Goal: Transaction & Acquisition: Purchase product/service

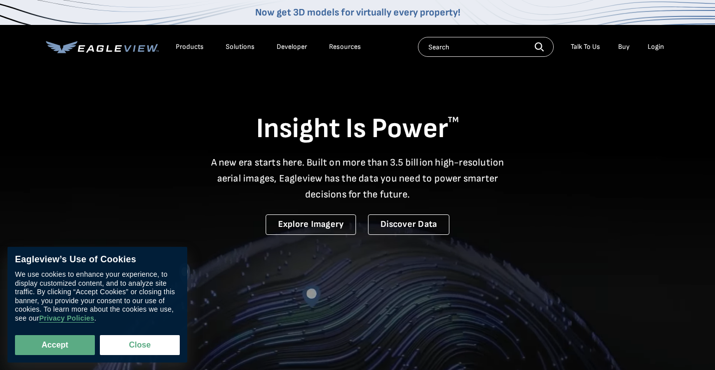
click at [653, 48] on div "Login" at bounding box center [655, 46] width 16 height 9
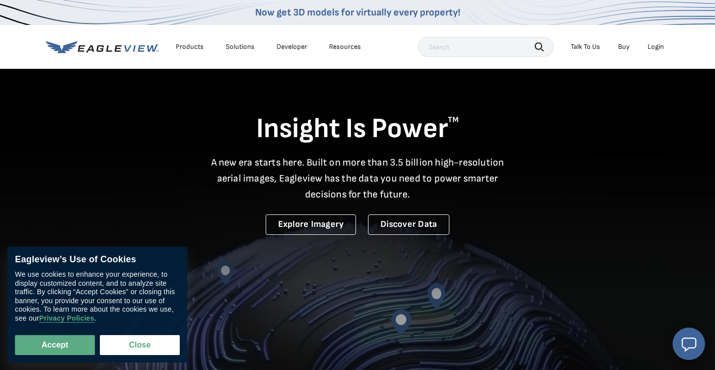
click at [661, 46] on div "Login" at bounding box center [655, 46] width 16 height 9
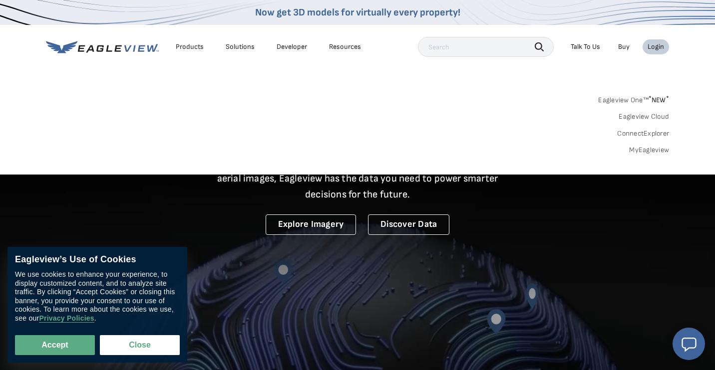
click at [644, 150] on link "MyEagleview" at bounding box center [649, 150] width 40 height 9
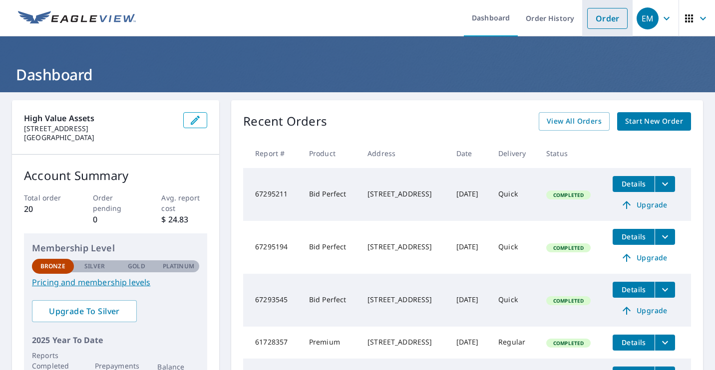
click at [614, 13] on link "Order" at bounding box center [607, 18] width 40 height 21
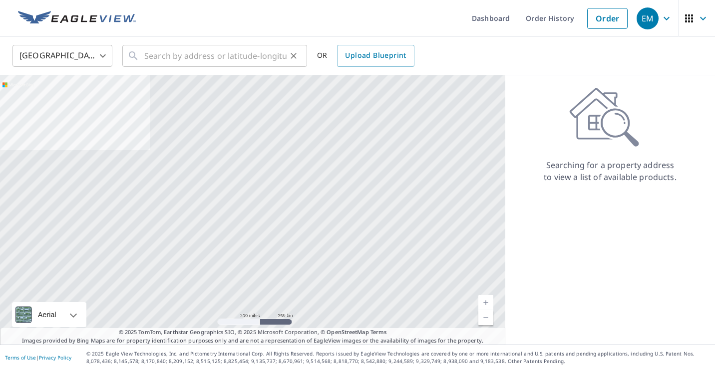
click at [288, 66] on div "​" at bounding box center [214, 56] width 185 height 22
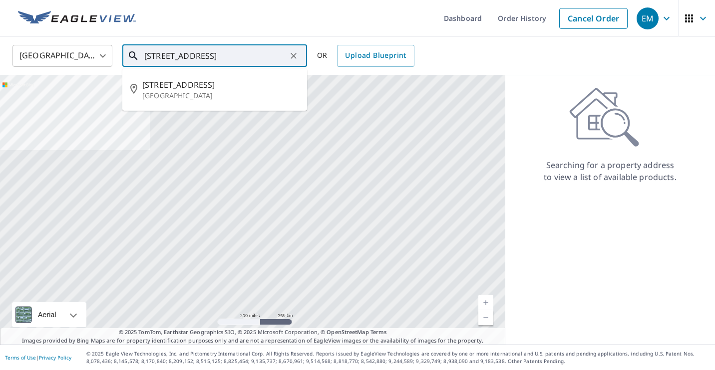
click at [220, 103] on li "[STREET_ADDRESS]" at bounding box center [214, 90] width 185 height 34
type input "[STREET_ADDRESS]"
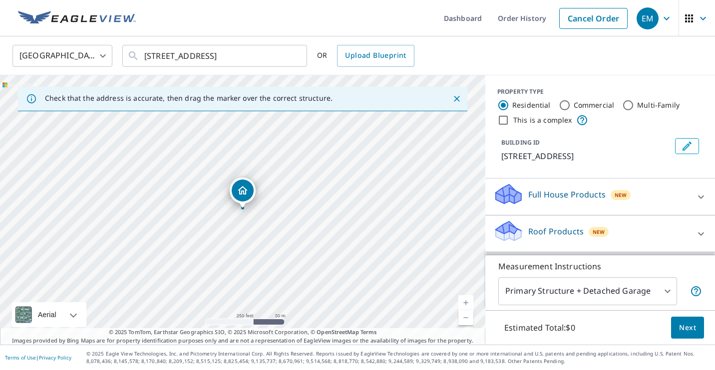
click at [686, 327] on span "Next" at bounding box center [687, 328] width 17 height 12
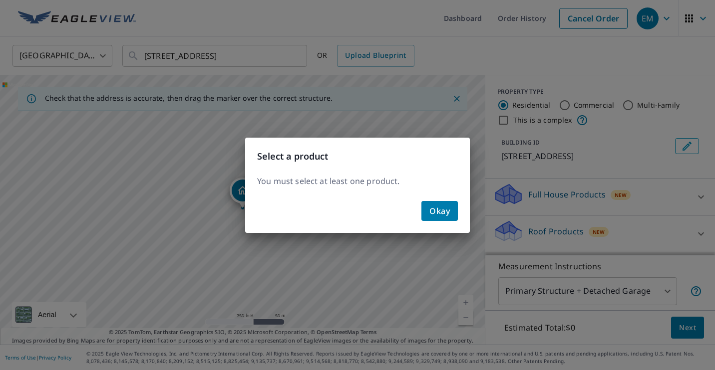
click at [438, 215] on span "Okay" at bounding box center [439, 211] width 20 height 14
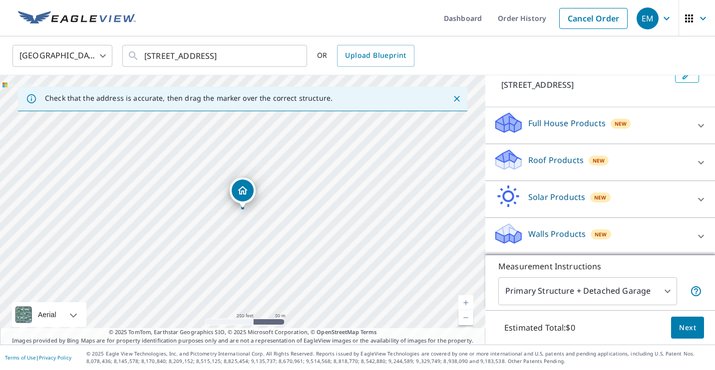
scroll to position [83, 0]
click at [655, 283] on body "EM EM Dashboard Order History Cancel Order EM United States US ​ 23010 64th Ave…" at bounding box center [357, 185] width 715 height 370
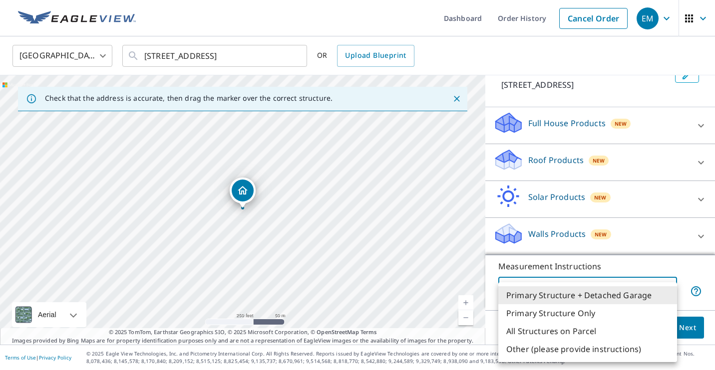
click at [576, 296] on li "Primary Structure + Detached Garage" at bounding box center [587, 296] width 179 height 18
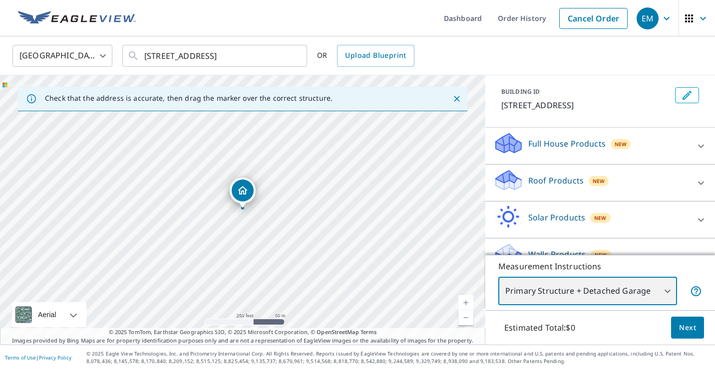
scroll to position [55, 0]
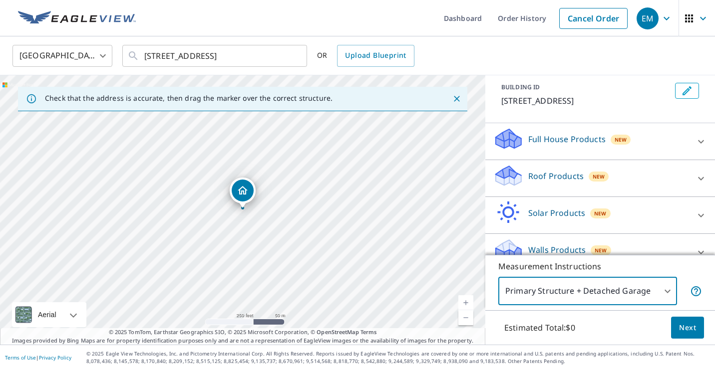
click at [530, 182] on p "Roof Products" at bounding box center [555, 176] width 55 height 12
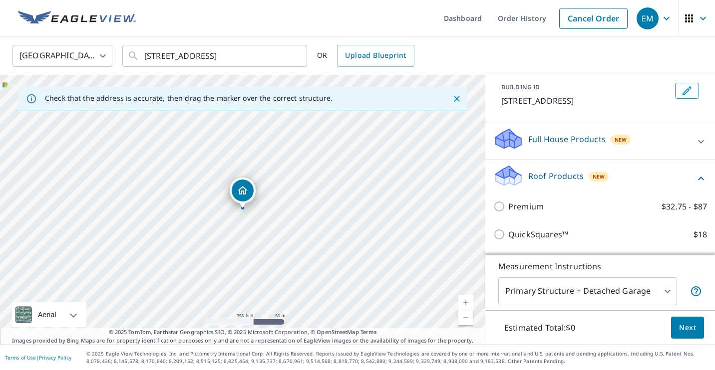
click at [560, 156] on div "Full House Products New" at bounding box center [591, 141] width 196 height 28
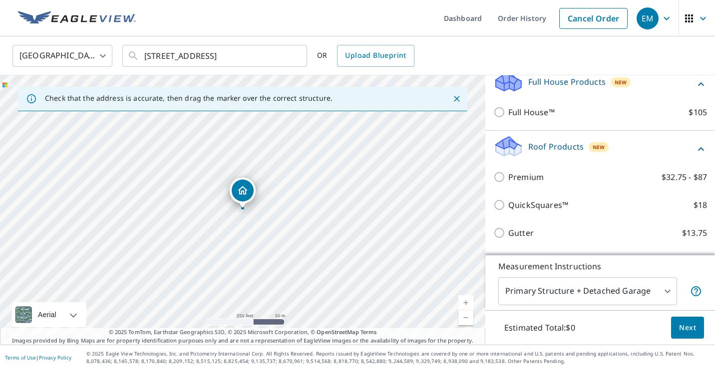
scroll to position [114, 0]
click at [551, 162] on div "Roof Products New" at bounding box center [594, 148] width 202 height 28
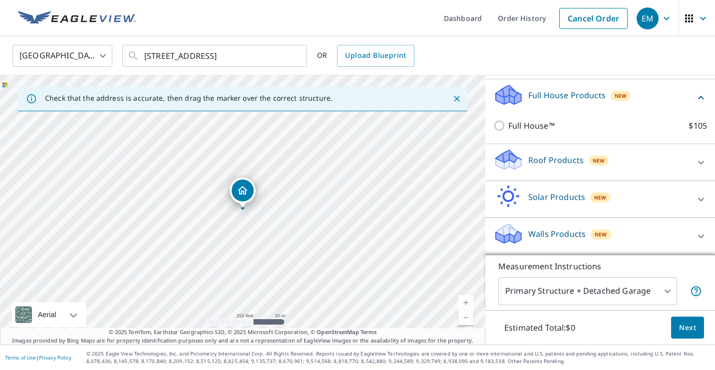
scroll to position [0, 0]
click at [568, 236] on p "Walls Products" at bounding box center [556, 234] width 57 height 12
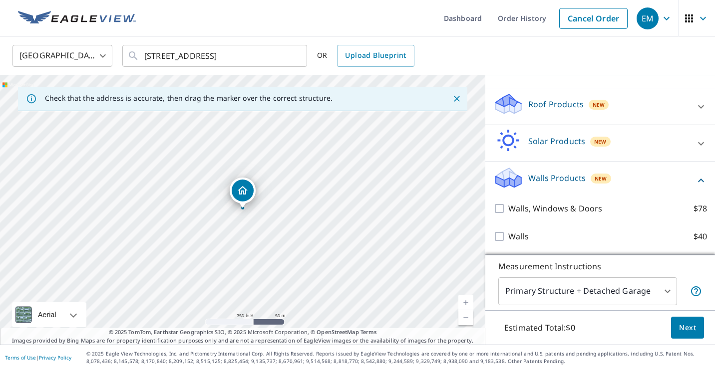
scroll to position [167, 0]
click at [652, 174] on div "Walls Products New" at bounding box center [594, 180] width 202 height 28
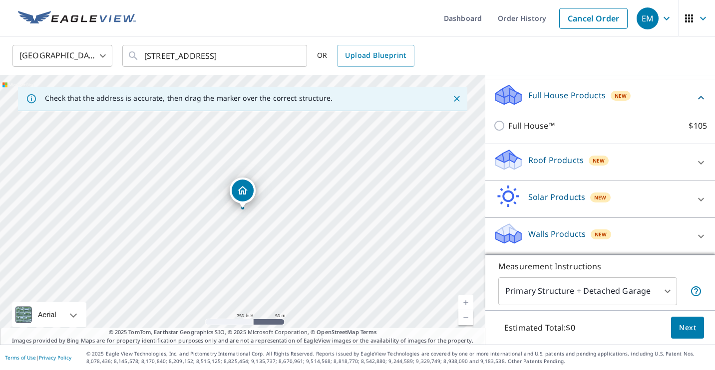
scroll to position [111, 0]
click at [621, 165] on div "Roof Products New" at bounding box center [591, 162] width 196 height 28
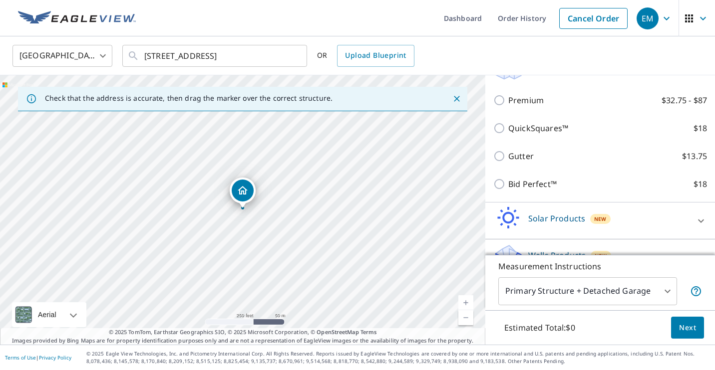
scroll to position [190, 0]
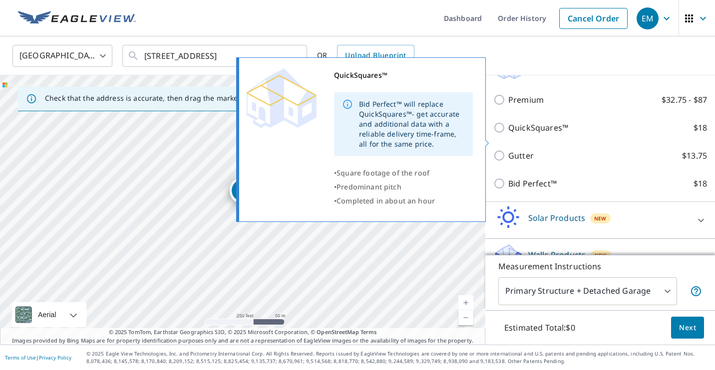
click at [501, 134] on input "QuickSquares™ $18" at bounding box center [500, 128] width 15 height 12
checkbox input "true"
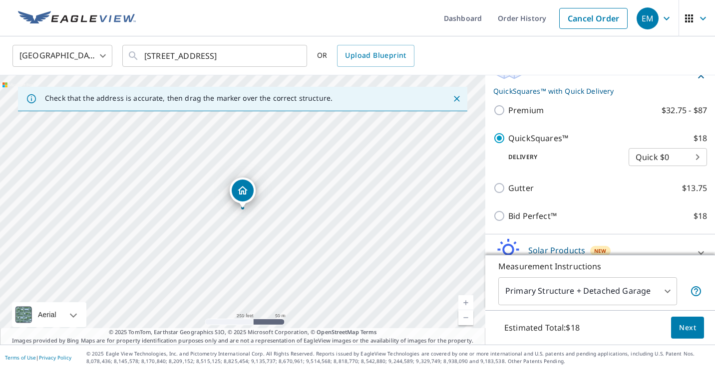
click at [684, 171] on body "EM EM Dashboard Order History Cancel Order EM United States US ​ 23010 64th Ave…" at bounding box center [357, 185] width 715 height 370
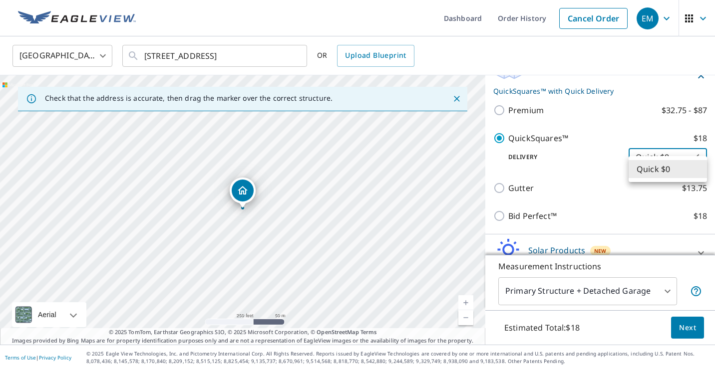
click at [684, 171] on li "Quick $0" at bounding box center [667, 169] width 78 height 18
click at [688, 327] on span "Next" at bounding box center [687, 328] width 17 height 12
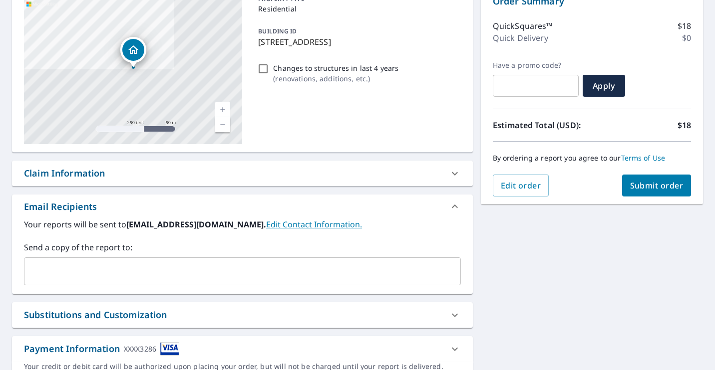
scroll to position [106, 0]
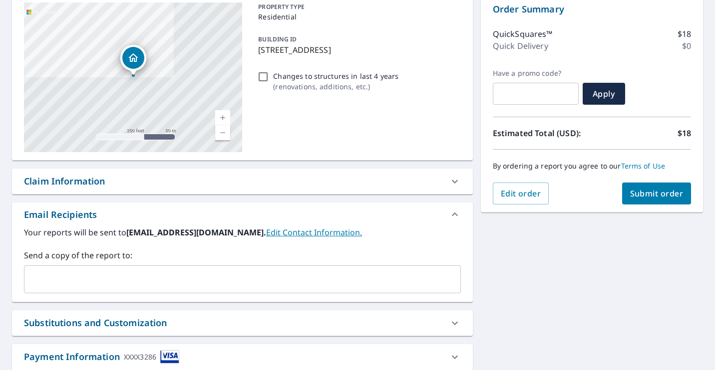
click at [659, 194] on span "Submit order" at bounding box center [656, 193] width 53 height 11
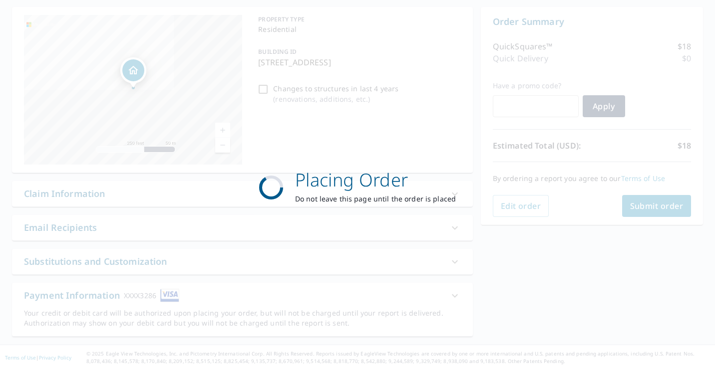
scroll to position [93, 0]
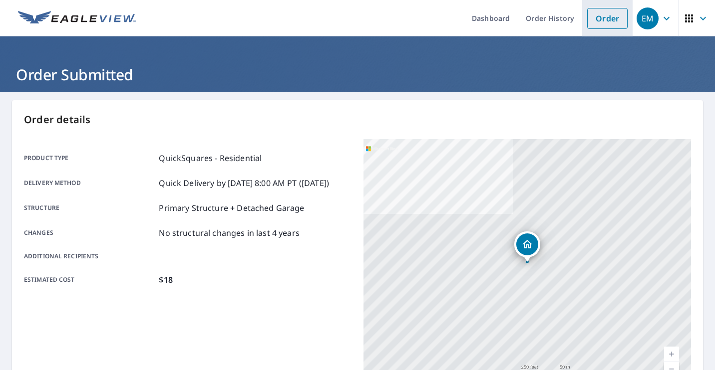
click at [626, 19] on link "Order" at bounding box center [607, 18] width 40 height 21
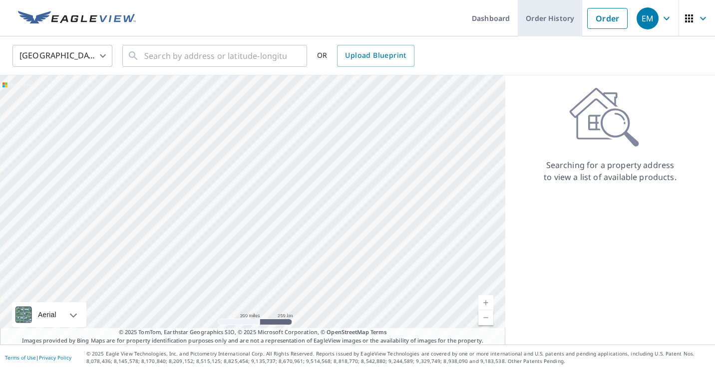
click at [555, 14] on link "Order History" at bounding box center [550, 18] width 64 height 36
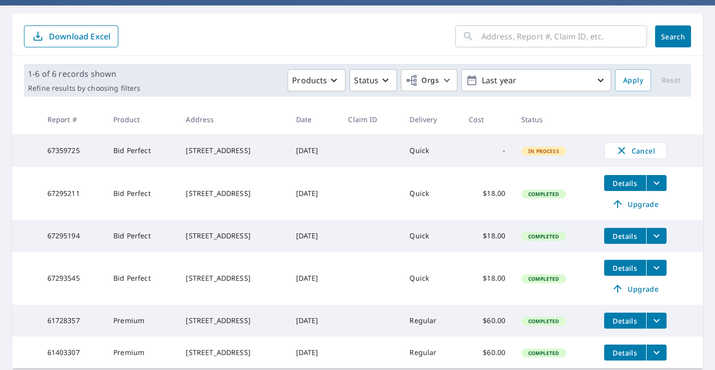
scroll to position [91, 0]
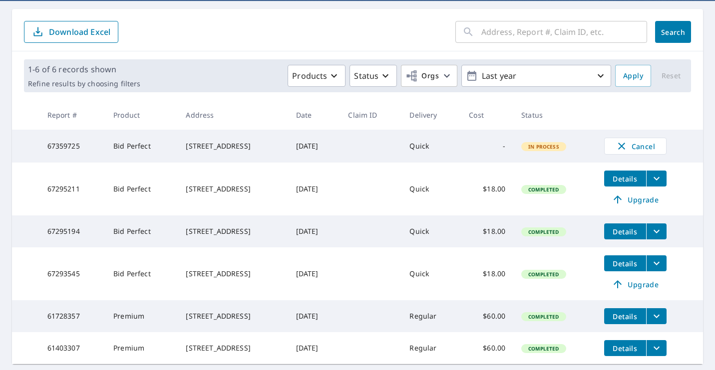
click at [565, 149] on span "In Process" at bounding box center [543, 146] width 43 height 7
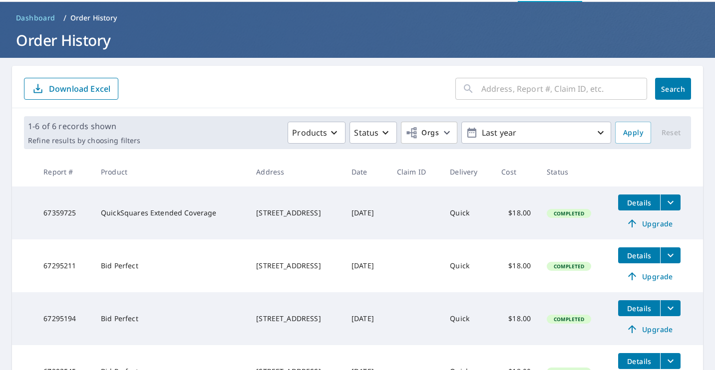
scroll to position [44, 0]
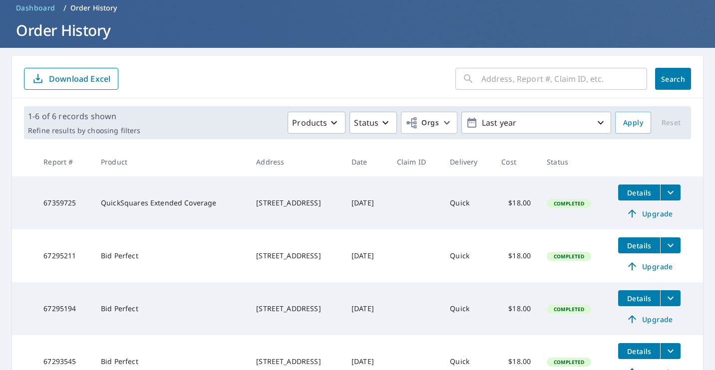
click at [638, 218] on icon at bounding box center [632, 214] width 12 height 12
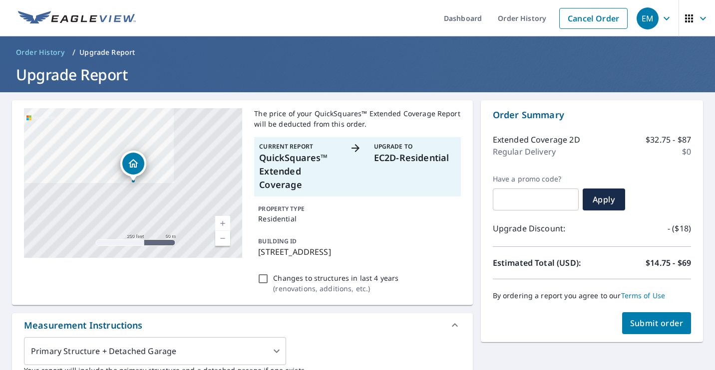
click at [655, 320] on span "Submit order" at bounding box center [656, 323] width 53 height 11
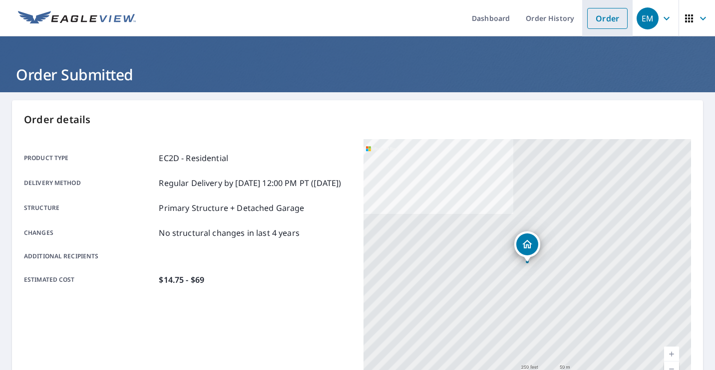
click at [604, 15] on link "Order" at bounding box center [607, 18] width 40 height 21
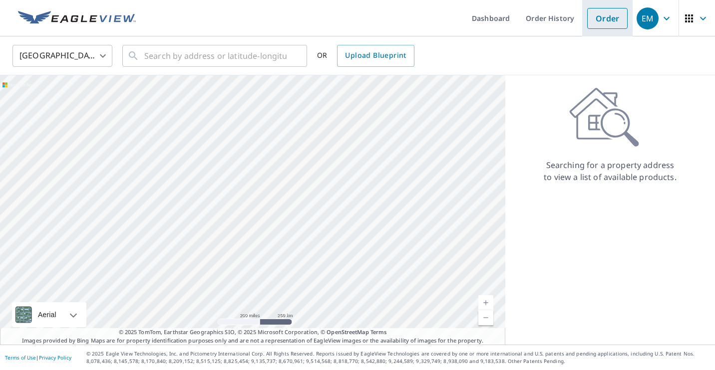
click at [606, 18] on link "Order" at bounding box center [607, 18] width 40 height 21
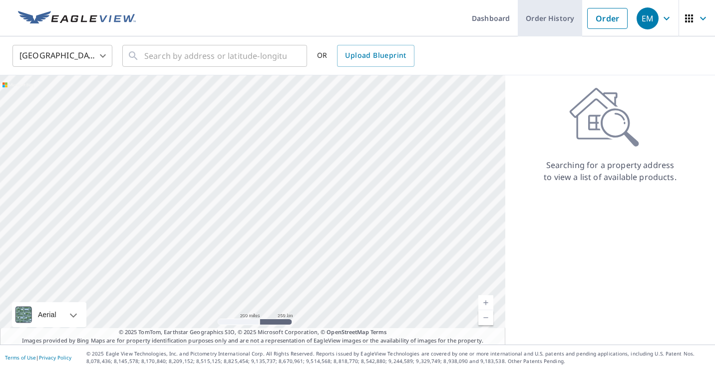
click at [531, 19] on link "Order History" at bounding box center [550, 18] width 64 height 36
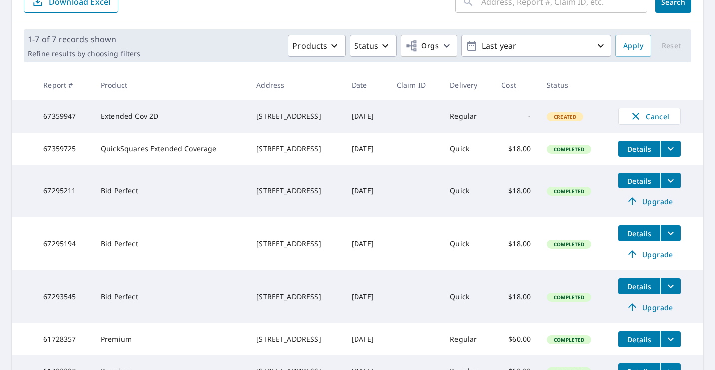
scroll to position [133, 0]
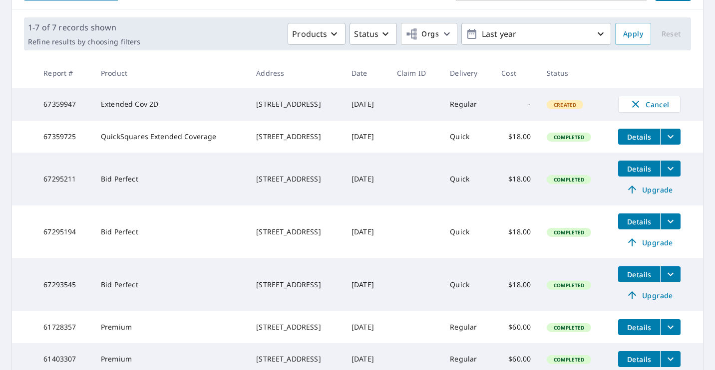
click at [645, 145] on button "Details" at bounding box center [639, 137] width 42 height 16
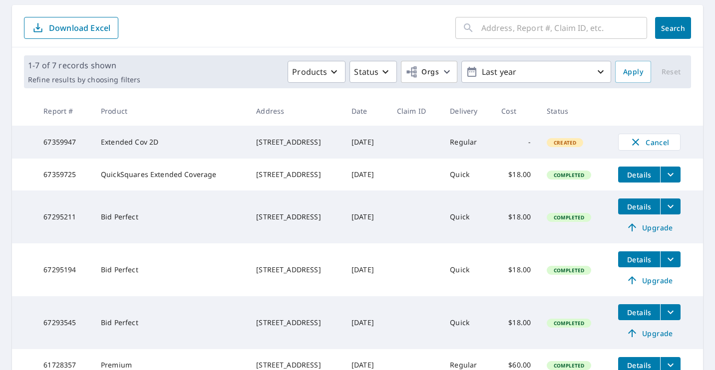
click at [676, 175] on icon "filesDropdownBtn-67359725" at bounding box center [670, 175] width 12 height 12
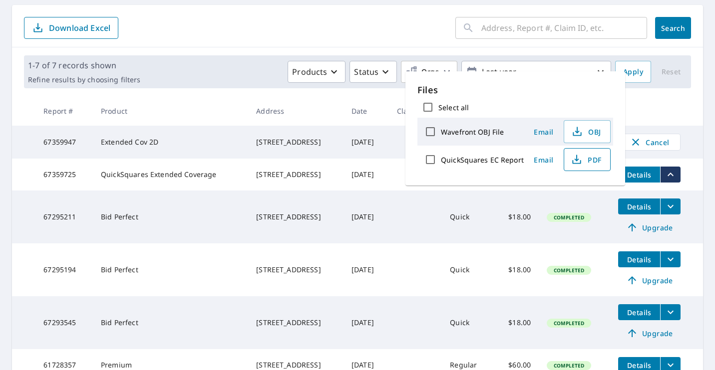
click at [586, 160] on span "PDF" at bounding box center [586, 160] width 32 height 12
click at [585, 129] on span "OBJ" at bounding box center [586, 132] width 32 height 12
